Goal: Task Accomplishment & Management: Use online tool/utility

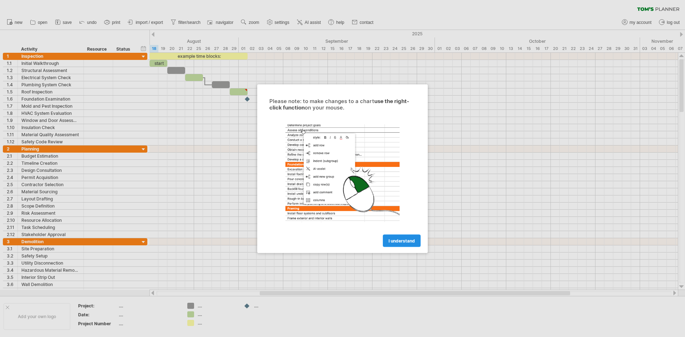
click at [415, 242] on link "I understand" at bounding box center [402, 240] width 38 height 12
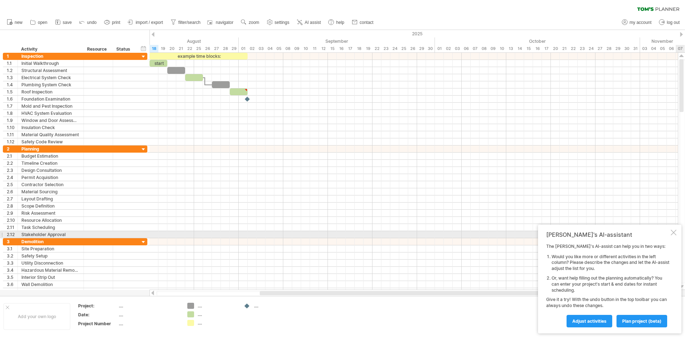
click at [675, 232] on div at bounding box center [674, 233] width 6 height 6
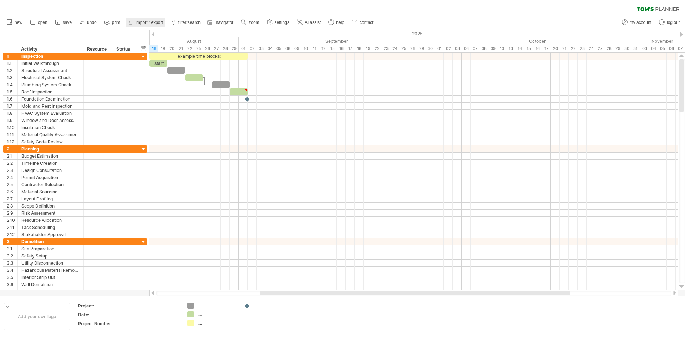
click at [145, 21] on span "import / export" at bounding box center [149, 22] width 27 height 5
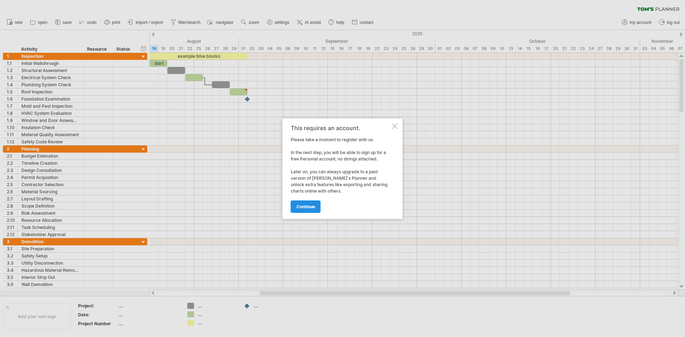
click at [310, 212] on link "continue" at bounding box center [306, 207] width 30 height 12
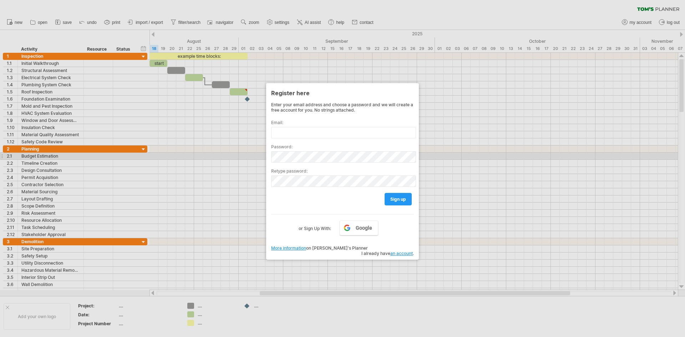
click at [506, 158] on div at bounding box center [342, 168] width 685 height 337
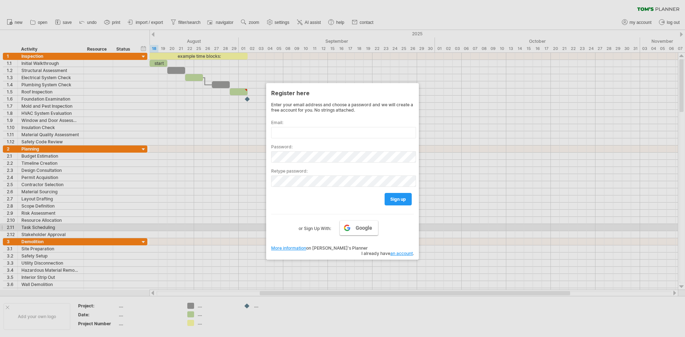
click at [365, 228] on span "Google" at bounding box center [364, 228] width 16 height 6
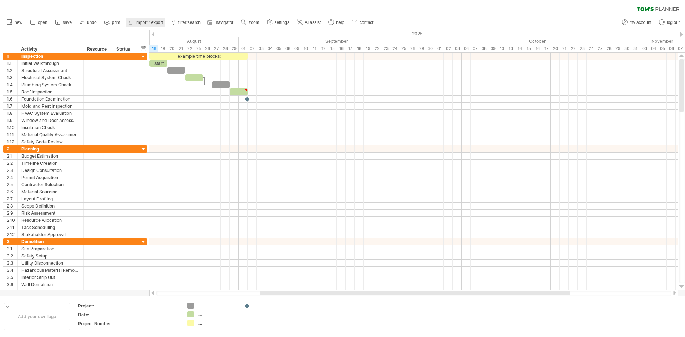
click at [156, 23] on span "import / export" at bounding box center [149, 22] width 27 height 5
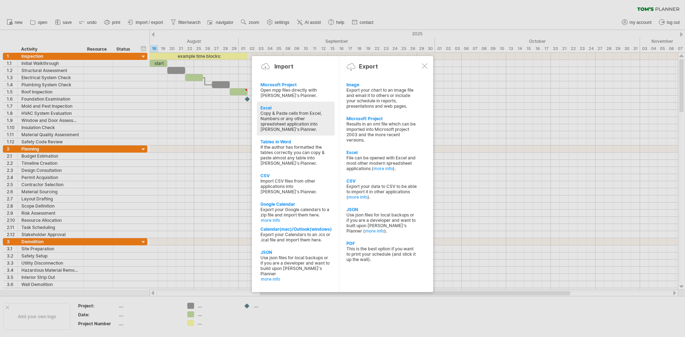
click at [273, 113] on div "Copy & Paste cells from Excel, Numbers or any other spreadsheet application int…" at bounding box center [295, 121] width 71 height 21
type textarea "**********"
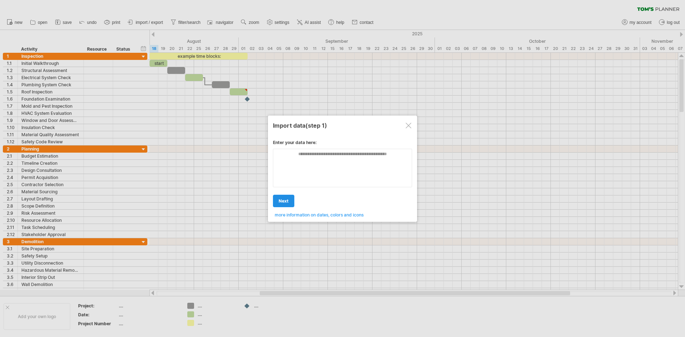
click at [282, 197] on link "next" at bounding box center [283, 201] width 21 height 12
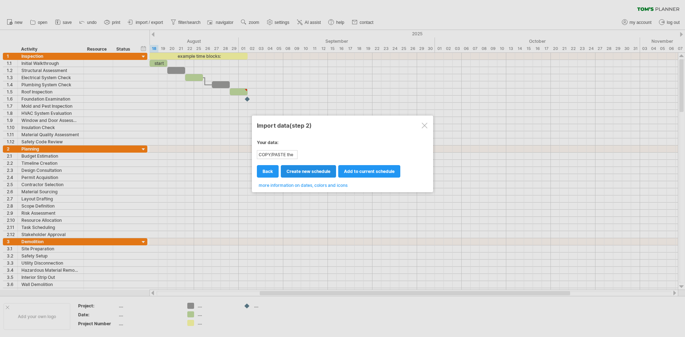
click at [311, 169] on span "create new schedule" at bounding box center [308, 171] width 44 height 5
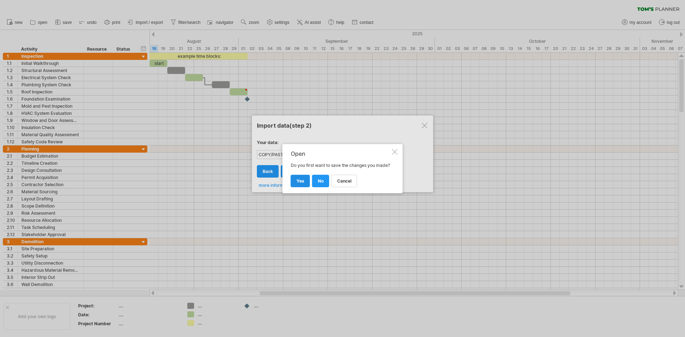
click at [304, 186] on link "yes" at bounding box center [300, 181] width 19 height 12
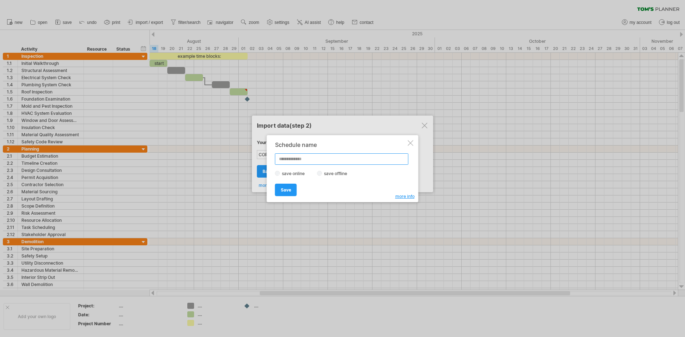
click at [316, 161] on input "text" at bounding box center [341, 158] width 133 height 11
type input "****"
click at [291, 183] on div "Save Save" at bounding box center [340, 187] width 131 height 18
click at [290, 191] on span "Save" at bounding box center [286, 189] width 10 height 5
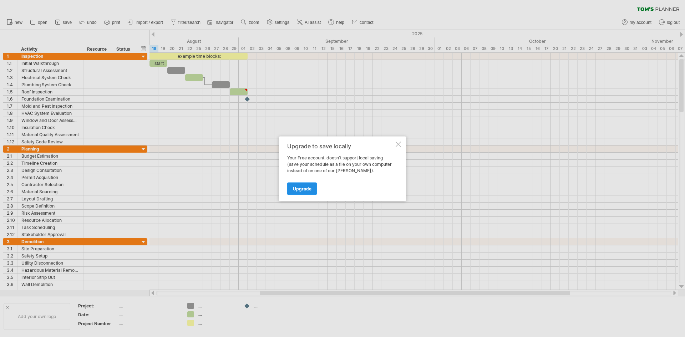
click at [300, 190] on span "Upgrade" at bounding box center [302, 188] width 19 height 5
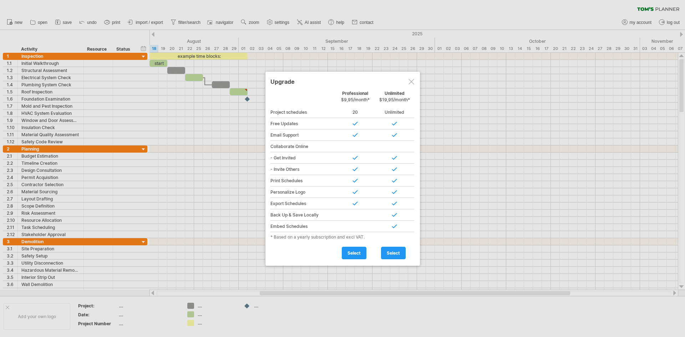
click at [414, 79] on div at bounding box center [412, 82] width 6 height 6
